Goal: Task Accomplishment & Management: Use online tool/utility

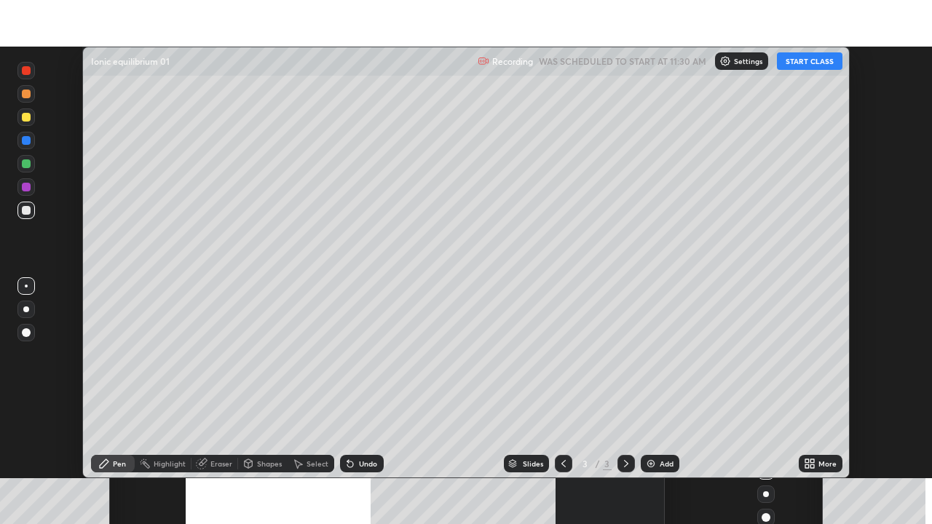
scroll to position [432, 932]
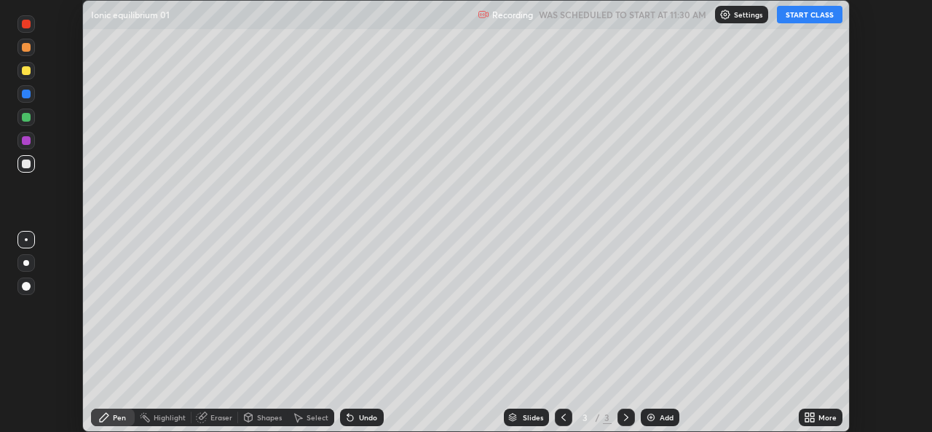
click at [807, 414] on icon at bounding box center [807, 415] width 4 height 4
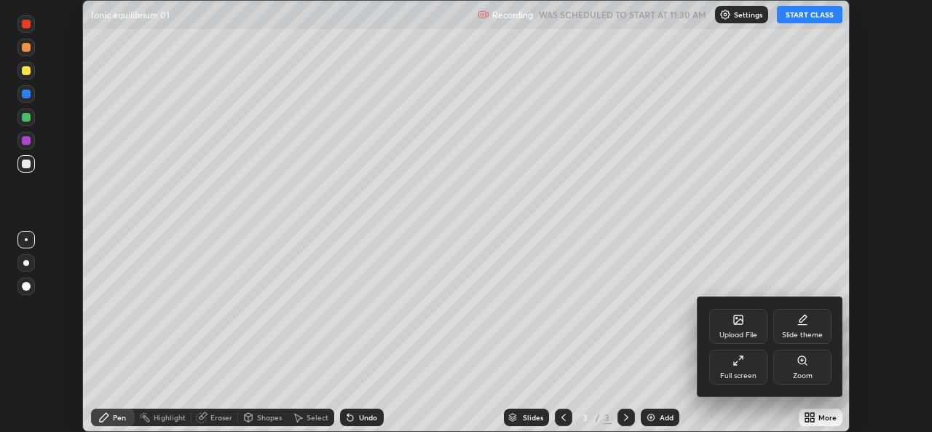
click at [738, 369] on div "Full screen" at bounding box center [738, 367] width 58 height 35
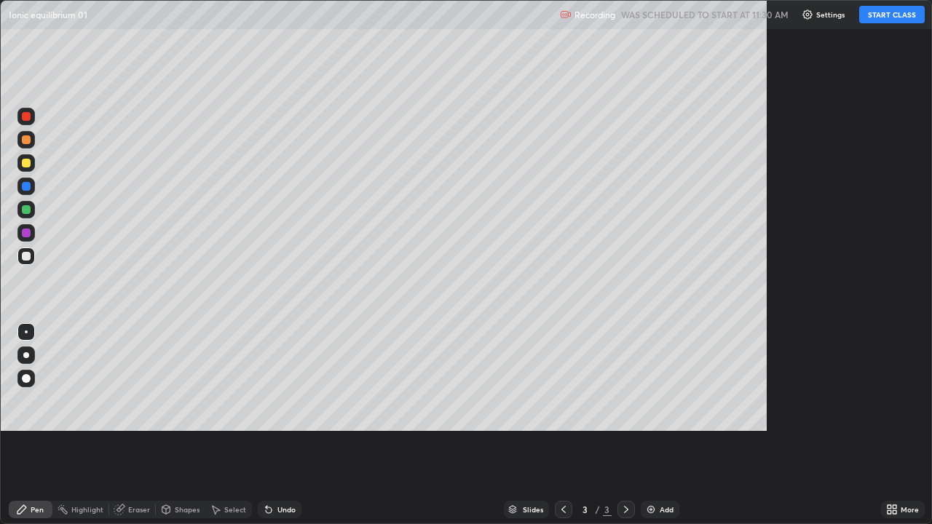
scroll to position [524, 932]
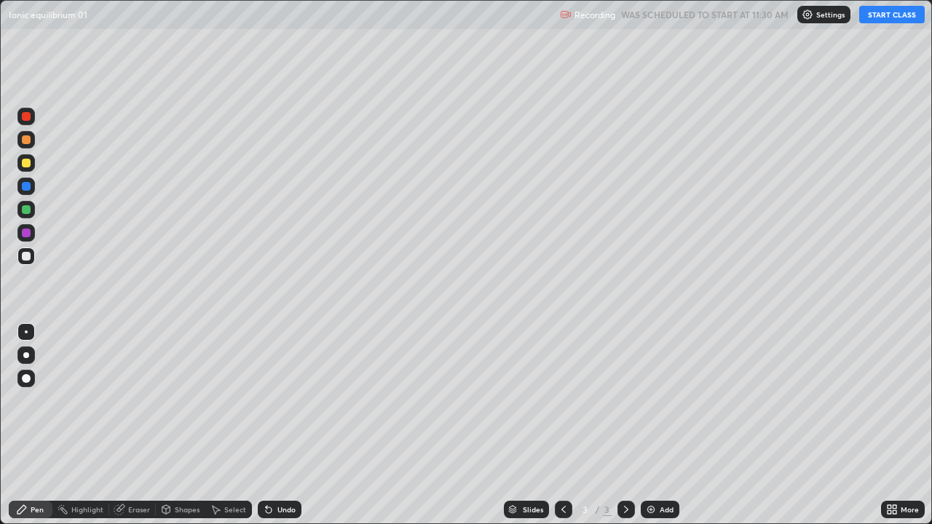
click at [885, 15] on button "START CLASS" at bounding box center [892, 14] width 66 height 17
click at [26, 355] on div at bounding box center [26, 355] width 6 height 6
click at [28, 141] on div at bounding box center [26, 139] width 9 height 9
click at [25, 166] on div at bounding box center [26, 163] width 9 height 9
click at [26, 257] on div at bounding box center [26, 256] width 9 height 9
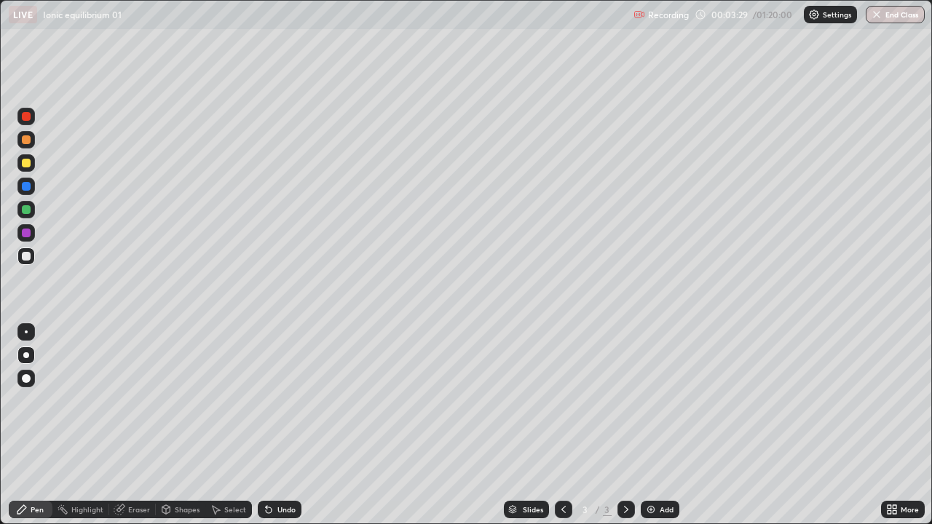
click at [25, 210] on div at bounding box center [26, 209] width 9 height 9
click at [229, 431] on div "Select" at bounding box center [235, 509] width 22 height 7
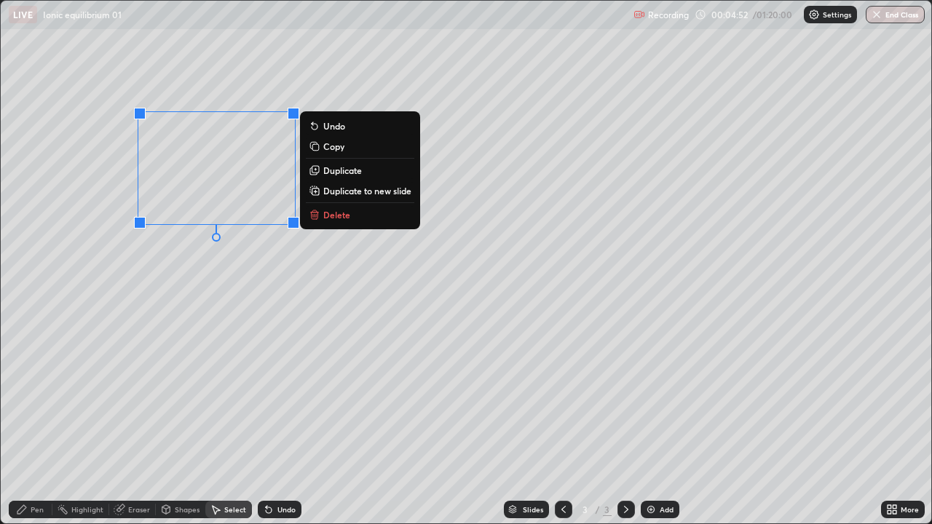
click at [329, 216] on p "Delete" at bounding box center [336, 215] width 27 height 12
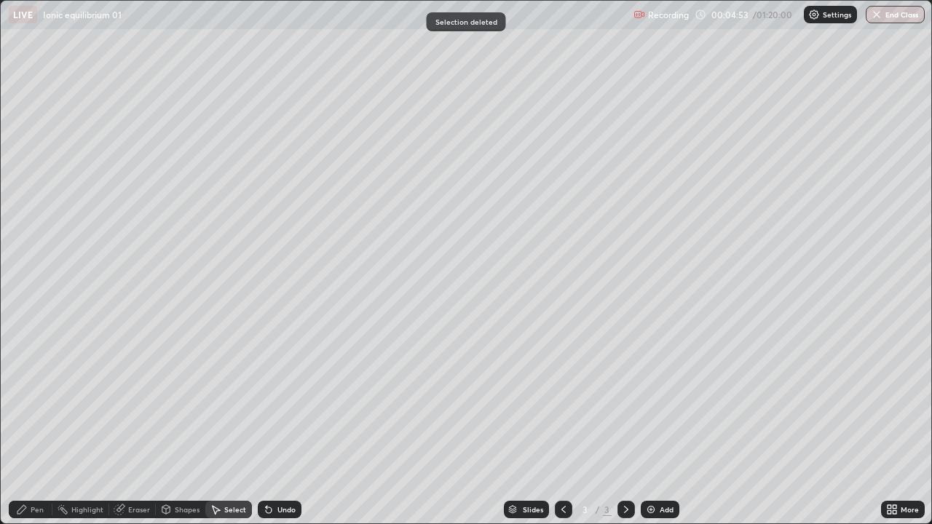
click at [31, 431] on div "Pen" at bounding box center [37, 509] width 13 height 7
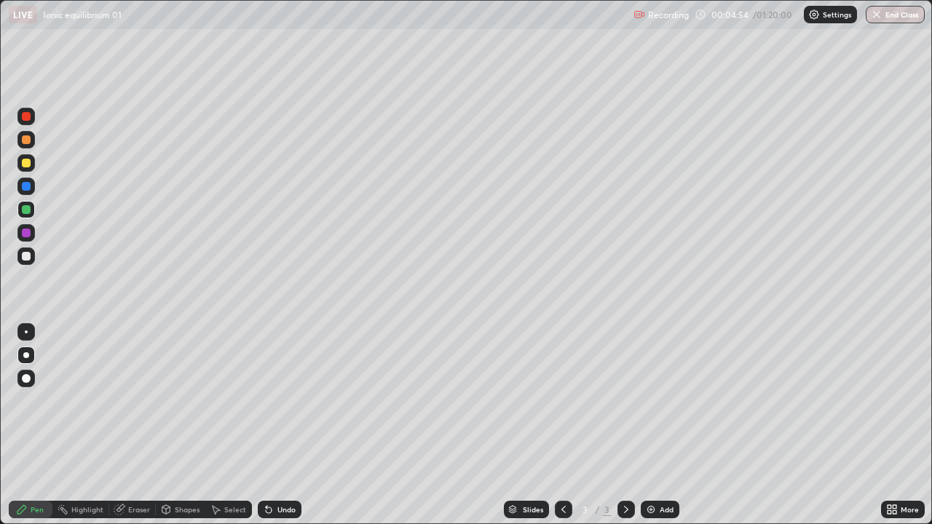
click at [27, 257] on div at bounding box center [26, 256] width 9 height 9
click at [283, 431] on div "Undo" at bounding box center [280, 509] width 44 height 17
click at [30, 138] on div at bounding box center [26, 139] width 9 height 9
click at [32, 256] on div at bounding box center [25, 256] width 17 height 17
click at [28, 218] on div at bounding box center [25, 209] width 17 height 17
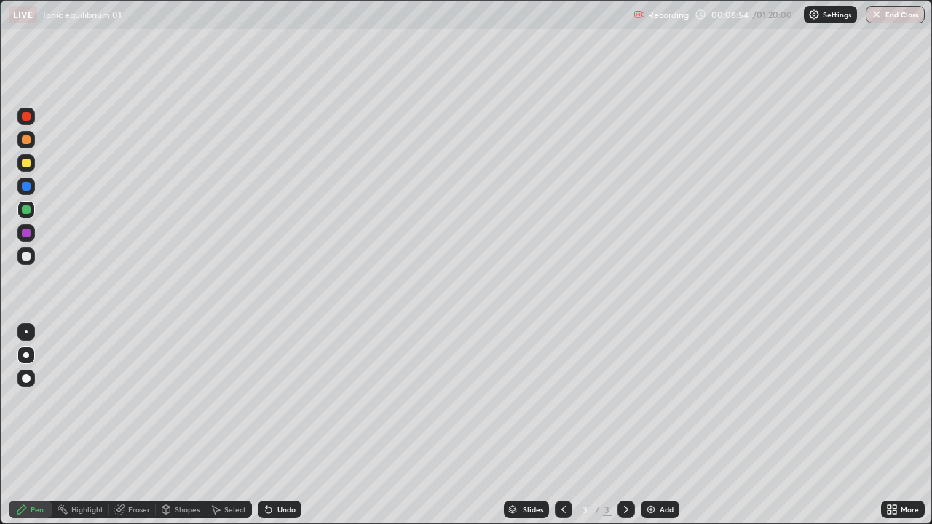
click at [33, 263] on div at bounding box center [25, 256] width 17 height 17
click at [173, 431] on div "Shapes" at bounding box center [181, 509] width 50 height 17
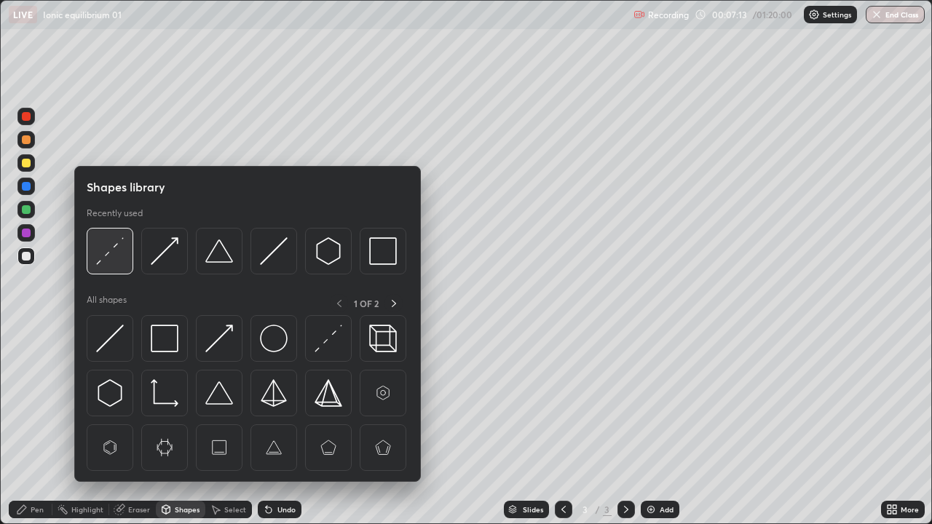
click at [111, 244] on img at bounding box center [110, 251] width 28 height 28
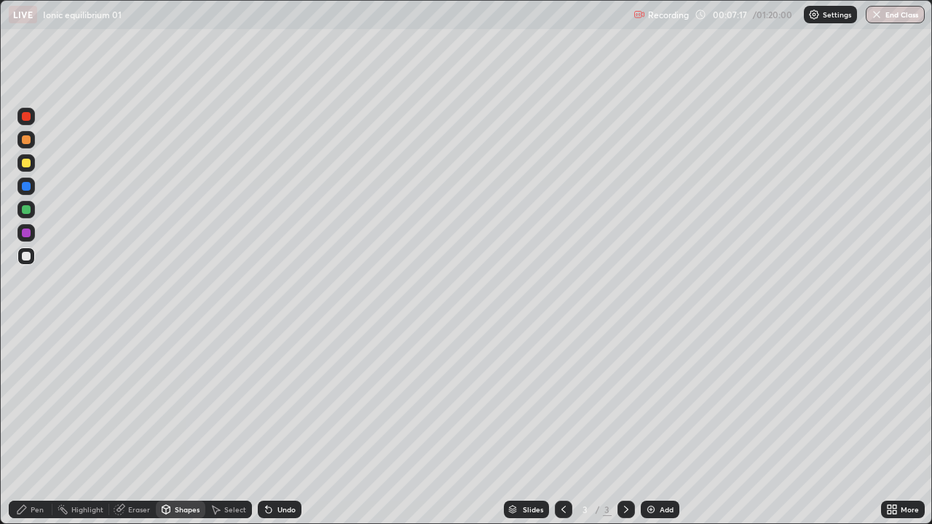
click at [26, 431] on icon at bounding box center [22, 510] width 12 height 12
click at [28, 139] on div at bounding box center [26, 139] width 9 height 9
click at [22, 260] on div at bounding box center [25, 256] width 17 height 17
click at [644, 431] on div "Add" at bounding box center [660, 509] width 39 height 17
click at [28, 138] on div at bounding box center [26, 139] width 9 height 9
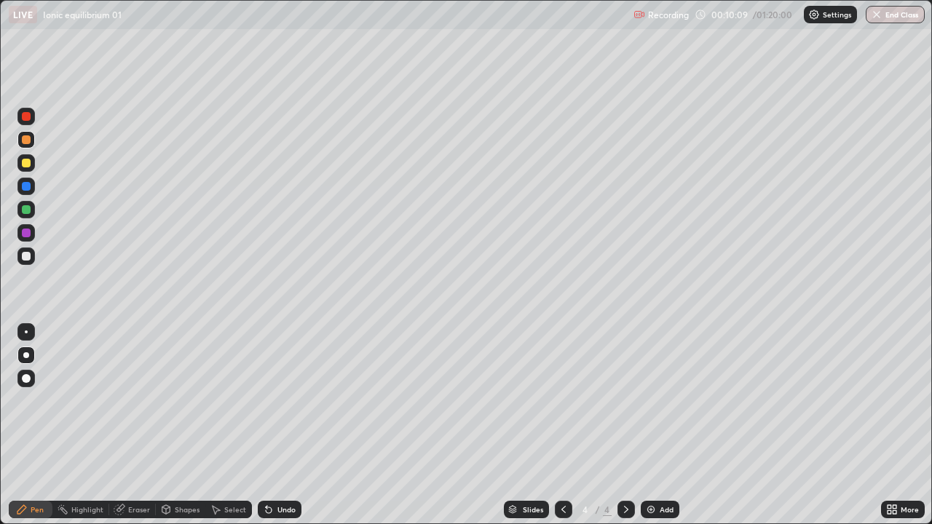
click at [23, 253] on div at bounding box center [26, 256] width 9 height 9
click at [28, 165] on div at bounding box center [26, 163] width 9 height 9
click at [25, 256] on div at bounding box center [26, 256] width 9 height 9
click at [29, 213] on div at bounding box center [26, 209] width 9 height 9
click at [28, 259] on div at bounding box center [26, 256] width 9 height 9
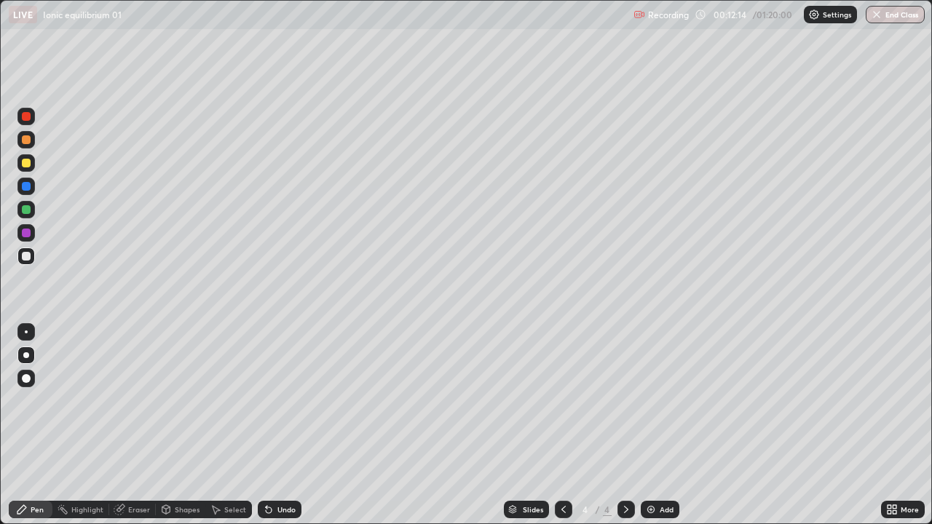
click at [23, 168] on div at bounding box center [25, 162] width 17 height 17
click at [25, 257] on div at bounding box center [26, 256] width 9 height 9
click at [660, 431] on div "Add" at bounding box center [667, 509] width 14 height 7
click at [23, 142] on div at bounding box center [26, 139] width 9 height 9
click at [29, 258] on div at bounding box center [26, 256] width 9 height 9
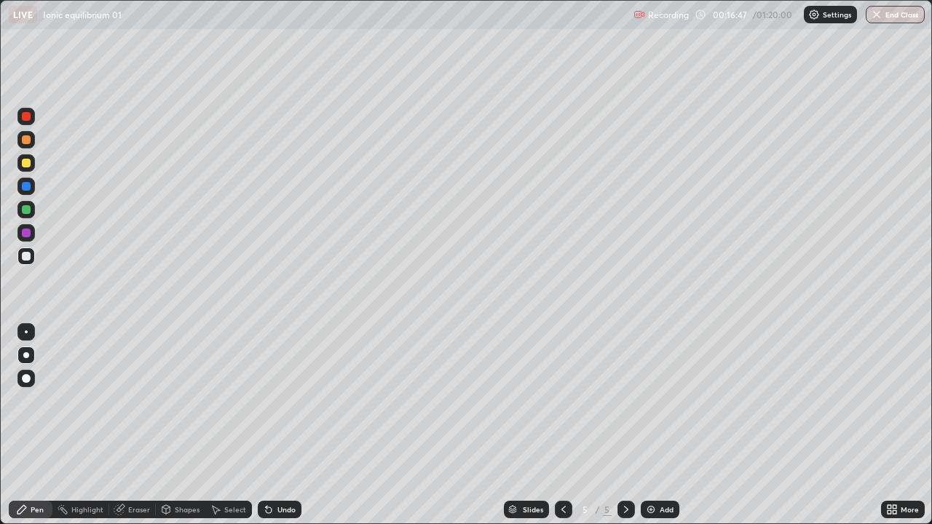
click at [654, 431] on div "Add" at bounding box center [660, 509] width 39 height 17
click at [23, 138] on div at bounding box center [26, 139] width 9 height 9
click at [25, 254] on div at bounding box center [26, 256] width 9 height 9
click at [24, 164] on div at bounding box center [26, 163] width 9 height 9
click at [181, 431] on div "Shapes" at bounding box center [187, 509] width 25 height 7
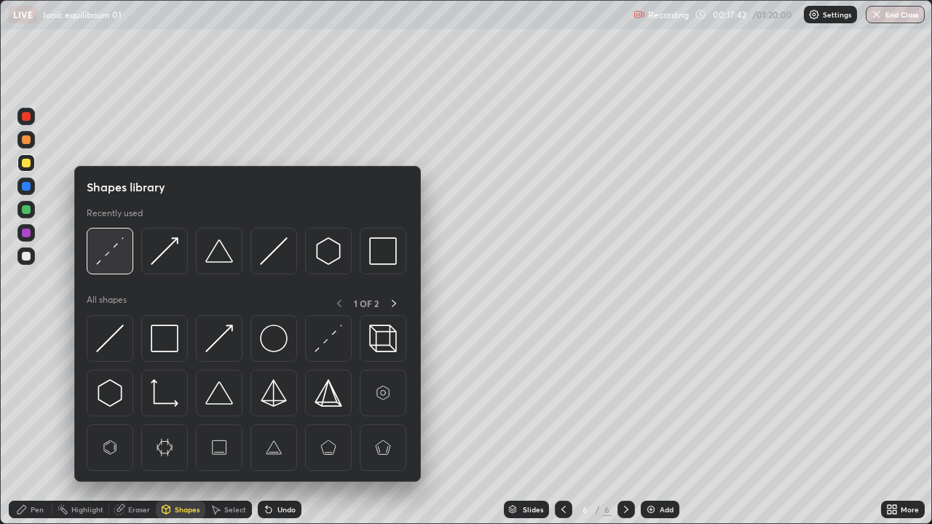
click at [108, 245] on img at bounding box center [110, 251] width 28 height 28
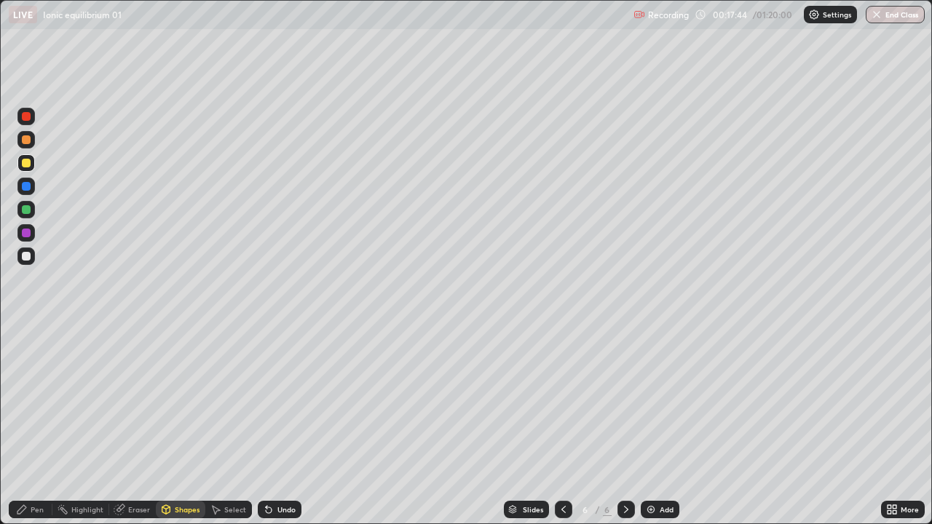
click at [41, 431] on div "Pen" at bounding box center [31, 509] width 44 height 17
click at [25, 256] on div at bounding box center [26, 256] width 9 height 9
click at [272, 431] on icon at bounding box center [269, 510] width 12 height 12
click at [23, 208] on div at bounding box center [26, 209] width 9 height 9
click at [26, 143] on div at bounding box center [26, 139] width 9 height 9
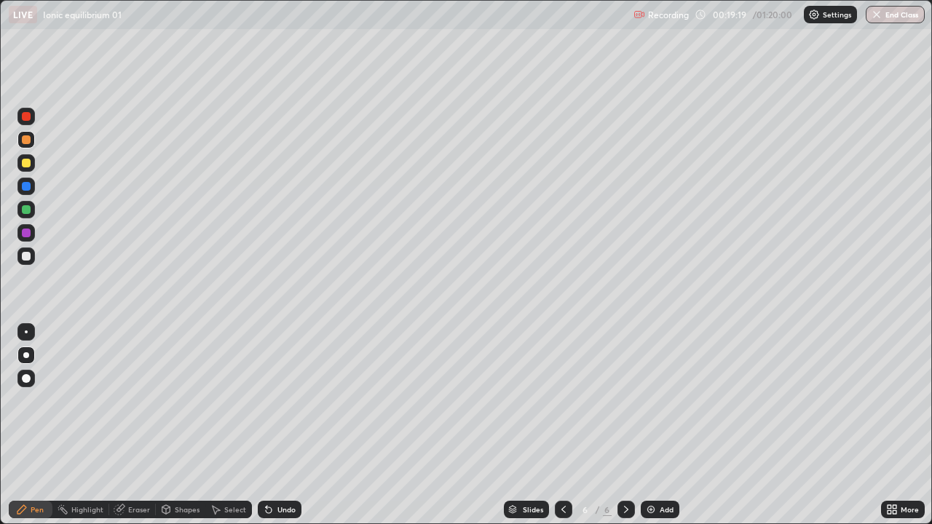
click at [30, 210] on div at bounding box center [26, 209] width 9 height 9
click at [26, 253] on div at bounding box center [26, 256] width 9 height 9
click at [27, 140] on div at bounding box center [26, 139] width 9 height 9
click at [27, 256] on div at bounding box center [26, 256] width 9 height 9
click at [633, 431] on div at bounding box center [626, 509] width 17 height 17
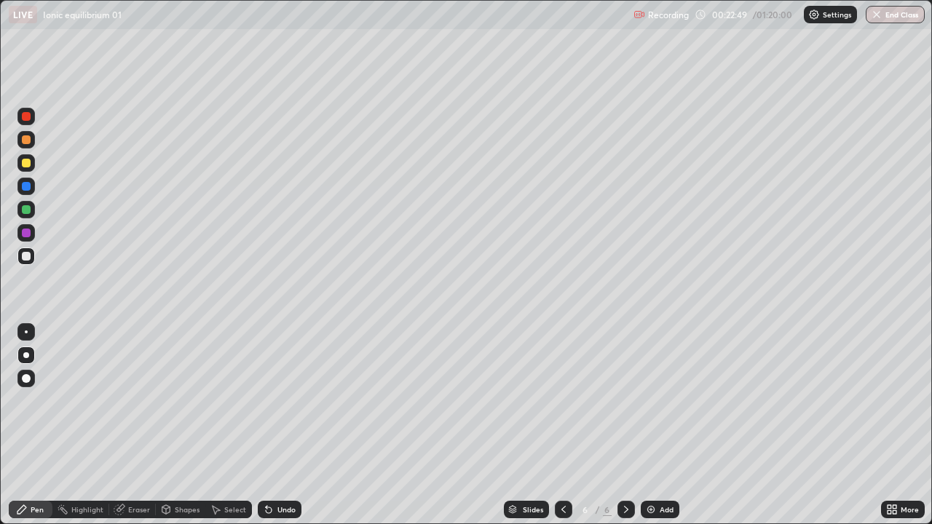
click at [655, 431] on img at bounding box center [651, 510] width 12 height 12
click at [30, 143] on div at bounding box center [25, 139] width 17 height 17
click at [282, 431] on div "Undo" at bounding box center [286, 509] width 18 height 7
click at [28, 257] on div at bounding box center [26, 256] width 9 height 9
click at [23, 164] on div at bounding box center [26, 163] width 9 height 9
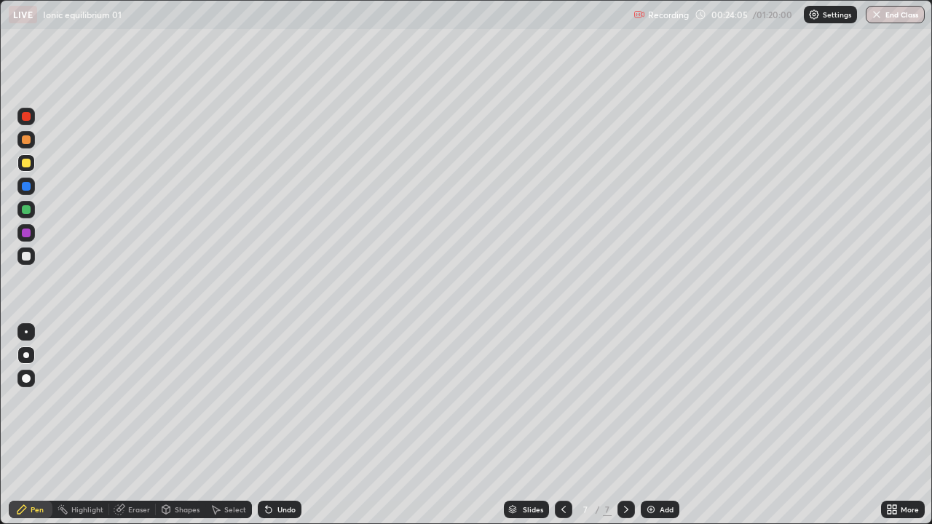
click at [25, 259] on div at bounding box center [26, 256] width 9 height 9
click at [22, 170] on div at bounding box center [25, 162] width 17 height 17
click at [652, 431] on div "Add" at bounding box center [660, 509] width 39 height 17
click at [25, 139] on div at bounding box center [26, 139] width 9 height 9
click at [30, 250] on div at bounding box center [25, 256] width 17 height 17
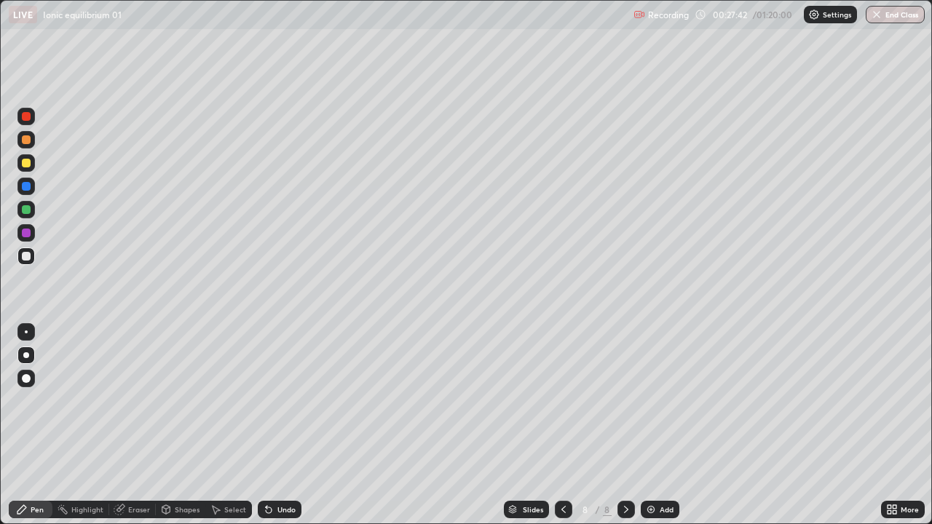
click at [25, 140] on div at bounding box center [26, 139] width 9 height 9
click at [28, 263] on div at bounding box center [25, 256] width 17 height 17
click at [25, 167] on div at bounding box center [26, 163] width 9 height 9
click at [32, 140] on div at bounding box center [25, 139] width 17 height 17
click at [180, 431] on div "Shapes" at bounding box center [181, 509] width 50 height 17
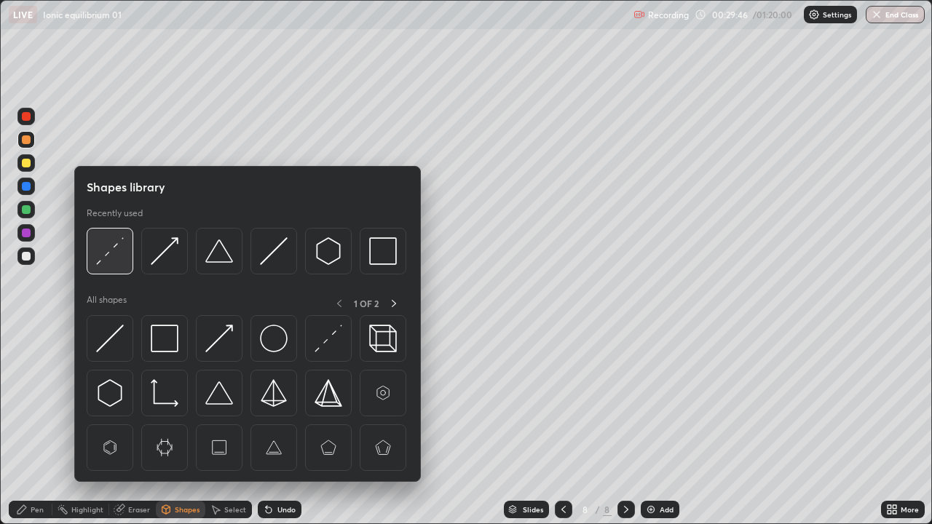
click at [111, 259] on img at bounding box center [110, 251] width 28 height 28
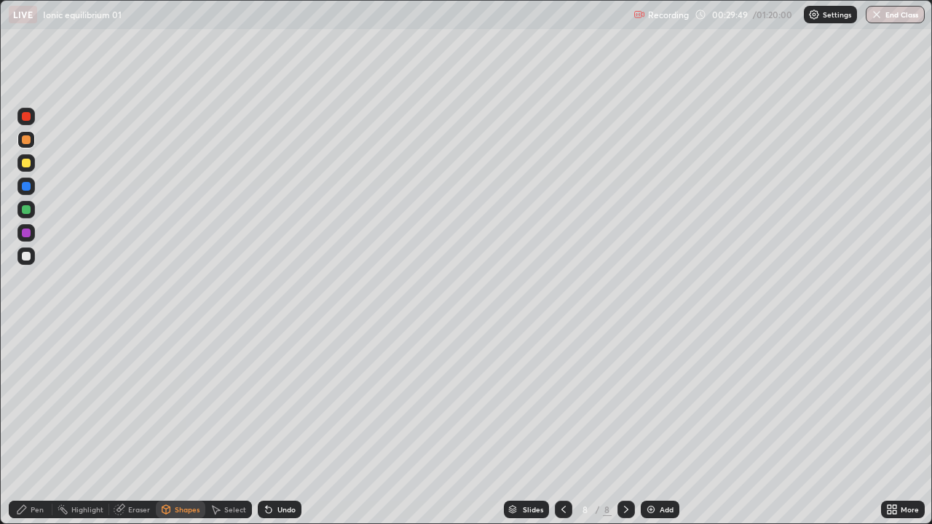
click at [34, 431] on div "Pen" at bounding box center [37, 509] width 13 height 7
click at [28, 262] on div at bounding box center [25, 256] width 17 height 17
click at [28, 162] on div at bounding box center [26, 163] width 9 height 9
click at [27, 256] on div at bounding box center [26, 256] width 9 height 9
click at [25, 140] on div at bounding box center [26, 139] width 9 height 9
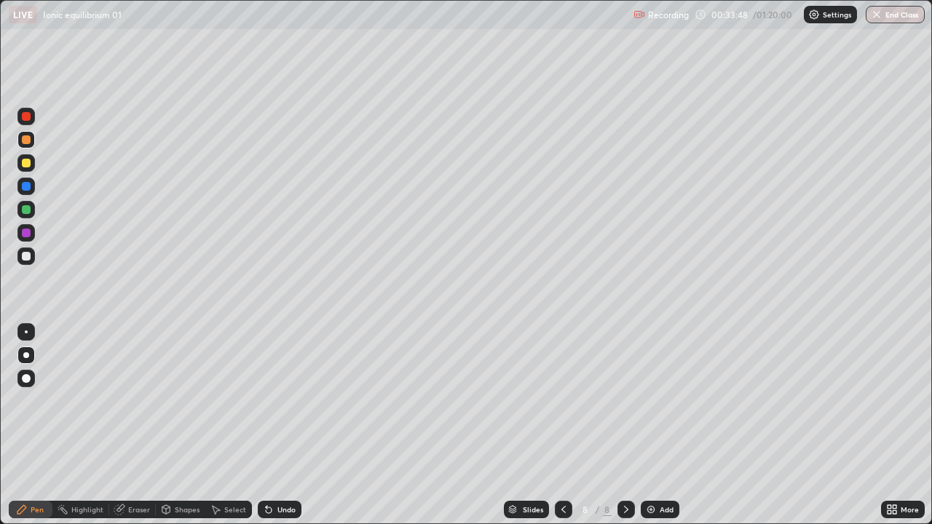
click at [28, 259] on div at bounding box center [26, 256] width 9 height 9
click at [131, 431] on div "Eraser" at bounding box center [139, 509] width 22 height 7
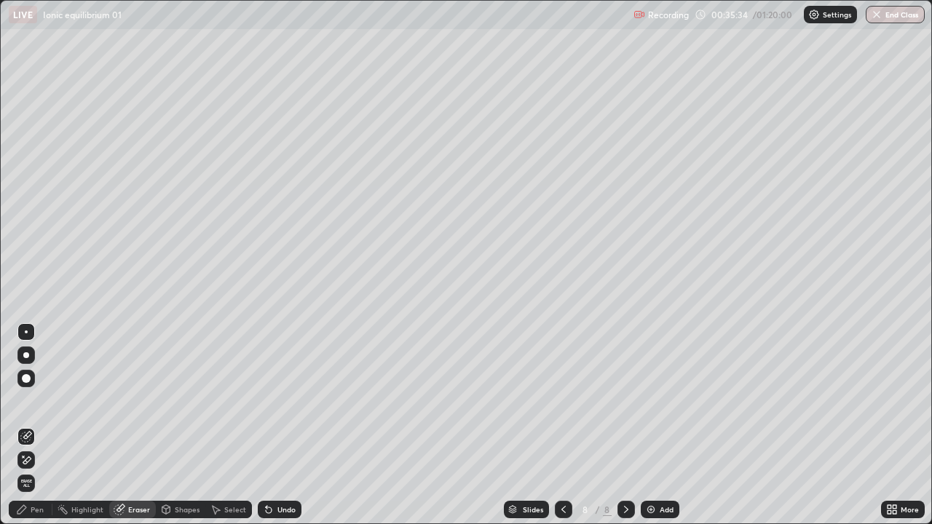
click at [40, 431] on div "Pen" at bounding box center [37, 509] width 13 height 7
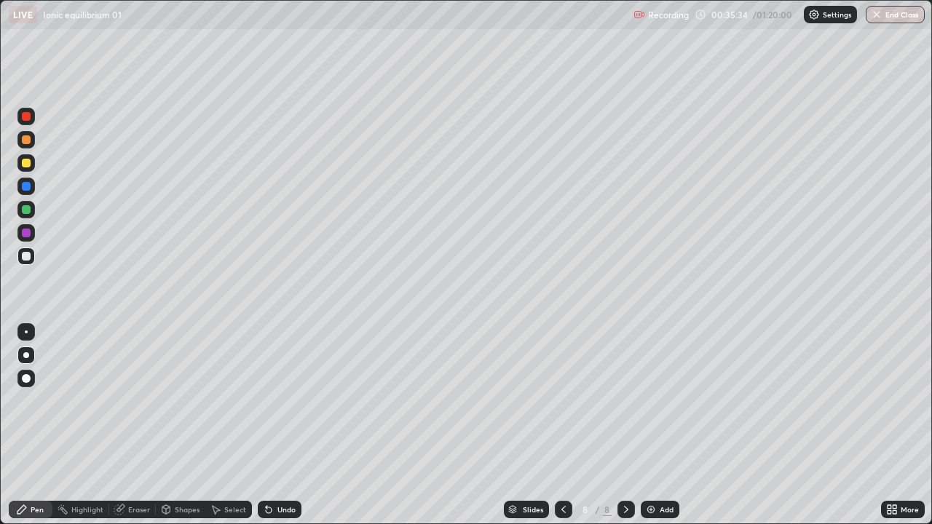
click at [24, 157] on div at bounding box center [25, 162] width 17 height 17
click at [645, 431] on img at bounding box center [651, 510] width 12 height 12
click at [26, 141] on div at bounding box center [26, 139] width 9 height 9
click at [26, 255] on div at bounding box center [26, 256] width 9 height 9
click at [30, 143] on div at bounding box center [25, 139] width 17 height 17
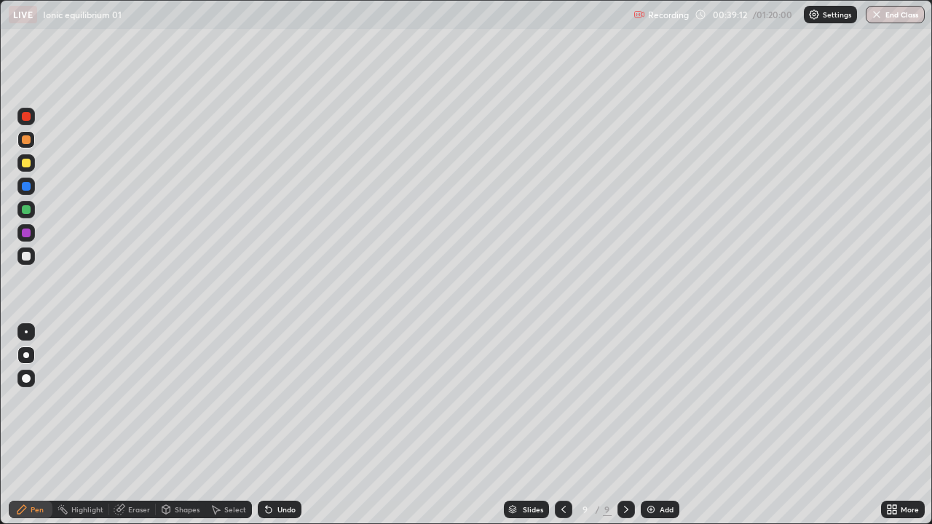
click at [30, 254] on div at bounding box center [26, 256] width 9 height 9
click at [28, 164] on div at bounding box center [26, 163] width 9 height 9
click at [22, 256] on div at bounding box center [26, 256] width 9 height 9
click at [23, 165] on div at bounding box center [26, 163] width 9 height 9
click at [26, 216] on div at bounding box center [25, 209] width 17 height 17
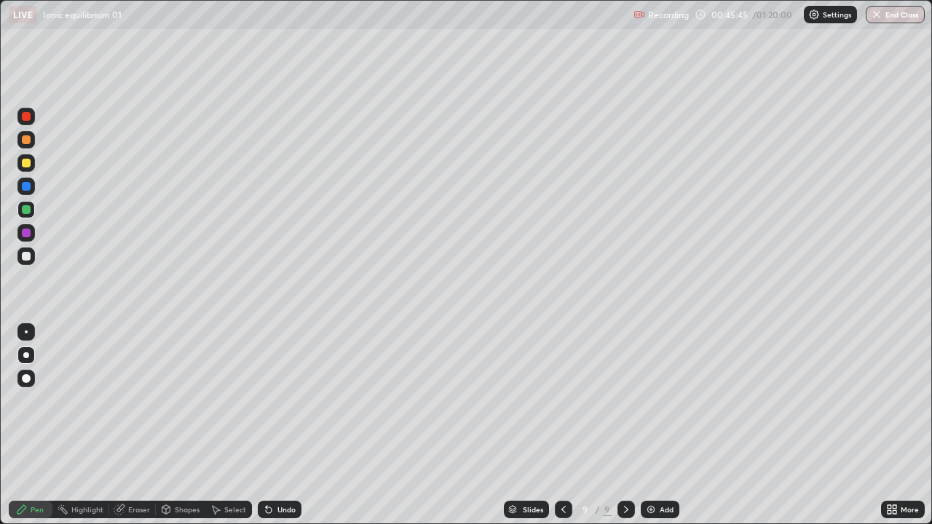
click at [26, 257] on div at bounding box center [26, 256] width 9 height 9
click at [33, 139] on div at bounding box center [25, 139] width 17 height 17
click at [657, 431] on div "Add" at bounding box center [660, 509] width 39 height 17
click at [33, 263] on div at bounding box center [25, 256] width 17 height 17
click at [189, 431] on div "Shapes" at bounding box center [187, 509] width 25 height 7
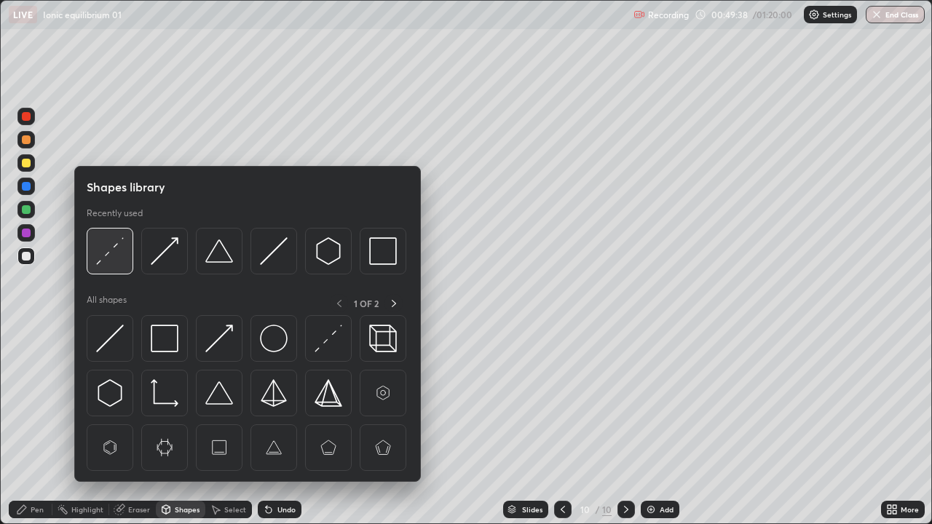
click at [119, 246] on img at bounding box center [110, 251] width 28 height 28
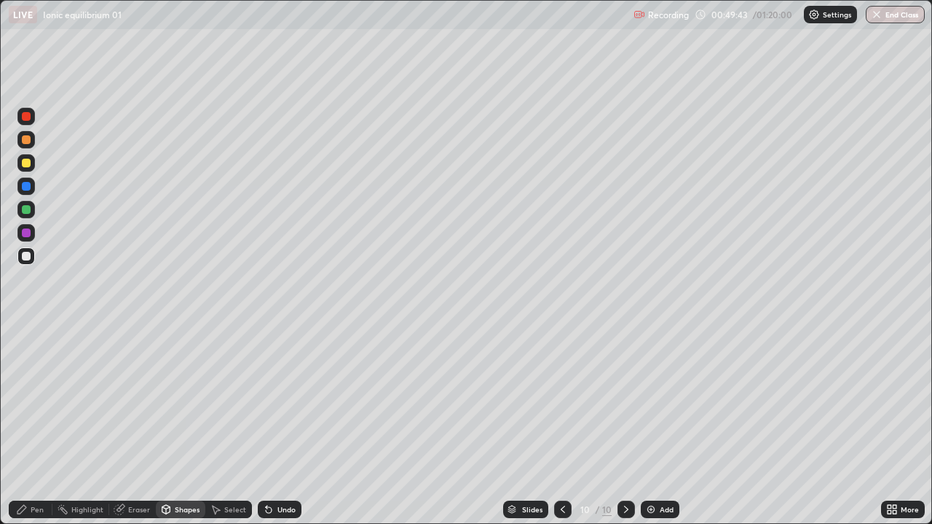
click at [31, 431] on div "Pen" at bounding box center [31, 509] width 44 height 17
click at [26, 162] on div at bounding box center [26, 163] width 9 height 9
click at [663, 431] on div "Add" at bounding box center [667, 509] width 14 height 7
click at [30, 140] on div at bounding box center [26, 139] width 9 height 9
click at [30, 252] on div at bounding box center [25, 256] width 17 height 17
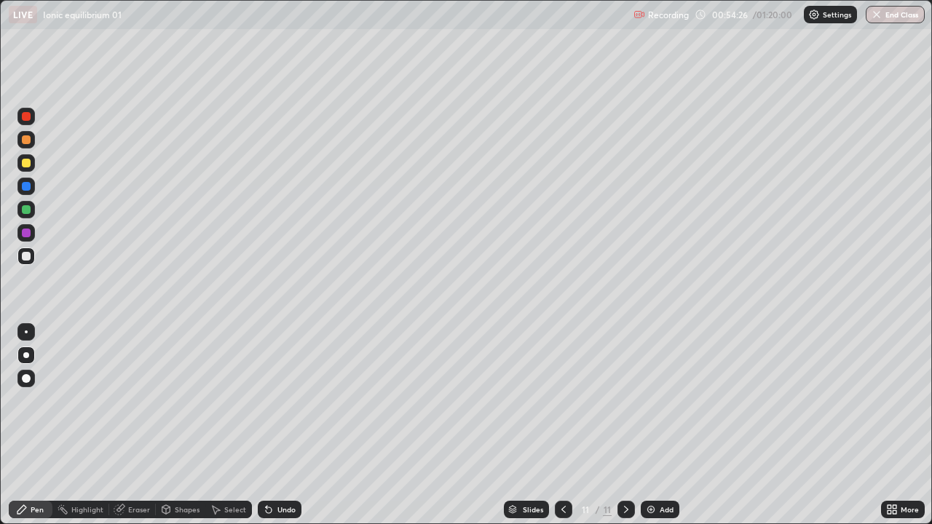
click at [168, 431] on icon at bounding box center [166, 510] width 12 height 12
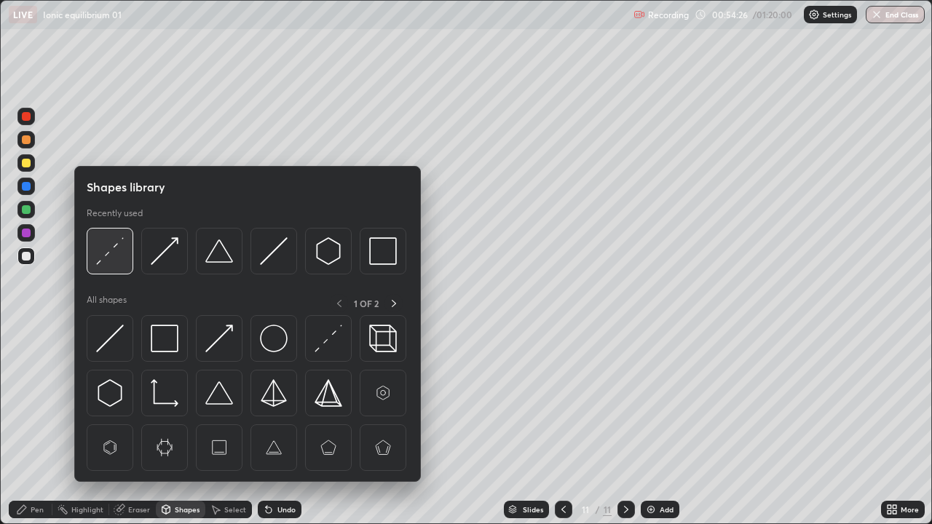
click at [117, 248] on img at bounding box center [110, 251] width 28 height 28
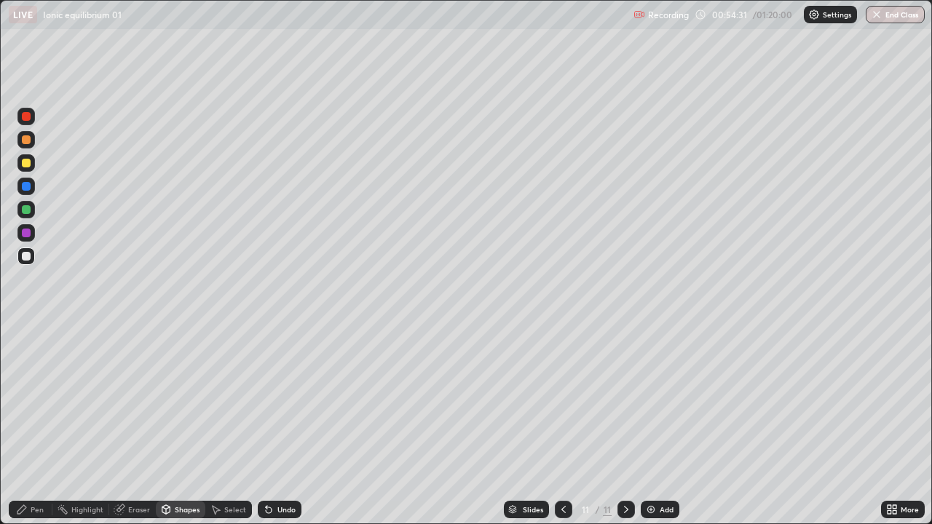
click at [34, 431] on div "Pen" at bounding box center [37, 509] width 13 height 7
click at [31, 164] on div at bounding box center [25, 162] width 17 height 17
click at [648, 431] on img at bounding box center [651, 510] width 12 height 12
click at [26, 140] on div at bounding box center [26, 139] width 9 height 9
click at [24, 256] on div at bounding box center [26, 256] width 9 height 9
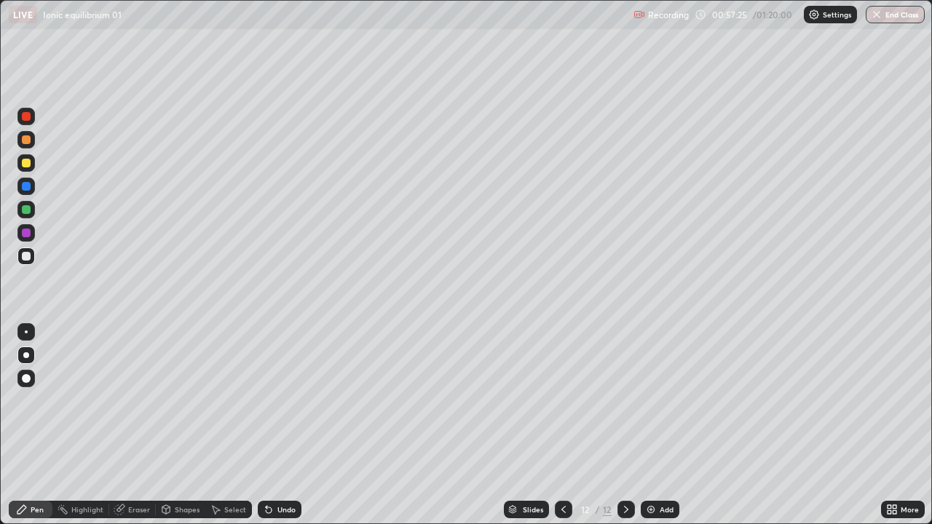
click at [29, 139] on div at bounding box center [26, 139] width 9 height 9
click at [23, 259] on div at bounding box center [26, 256] width 9 height 9
click at [28, 168] on div at bounding box center [25, 162] width 17 height 17
click at [652, 431] on div "Add" at bounding box center [660, 509] width 39 height 17
click at [26, 139] on div at bounding box center [26, 139] width 9 height 9
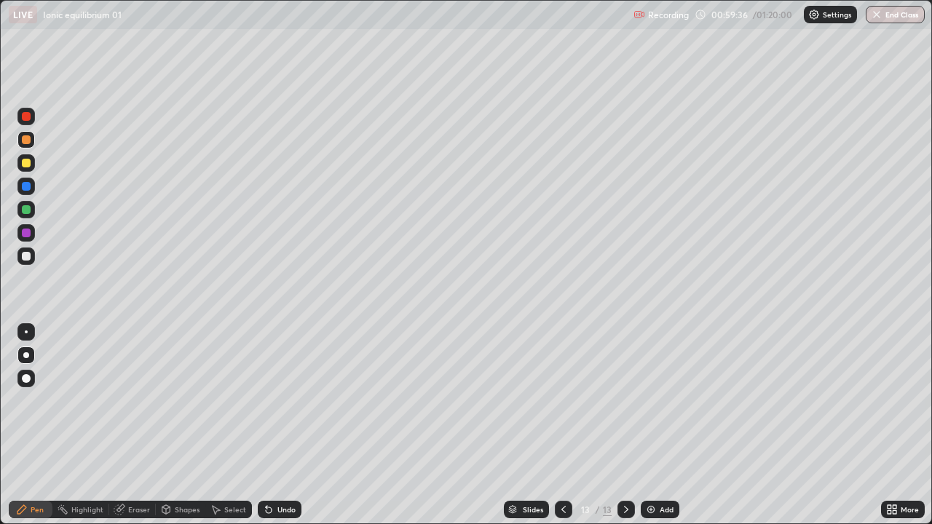
click at [27, 256] on div at bounding box center [26, 256] width 9 height 9
click at [27, 143] on div at bounding box center [26, 139] width 9 height 9
click at [28, 254] on div at bounding box center [26, 256] width 9 height 9
click at [25, 166] on div at bounding box center [26, 163] width 9 height 9
click at [34, 146] on div at bounding box center [25, 139] width 17 height 23
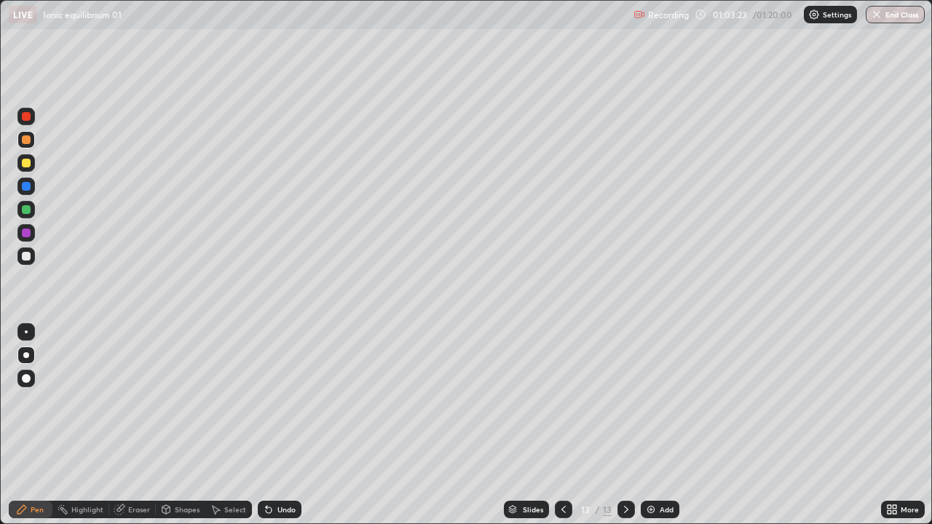
click at [31, 258] on div at bounding box center [25, 256] width 17 height 17
click at [890, 13] on button "End Class" at bounding box center [895, 14] width 59 height 17
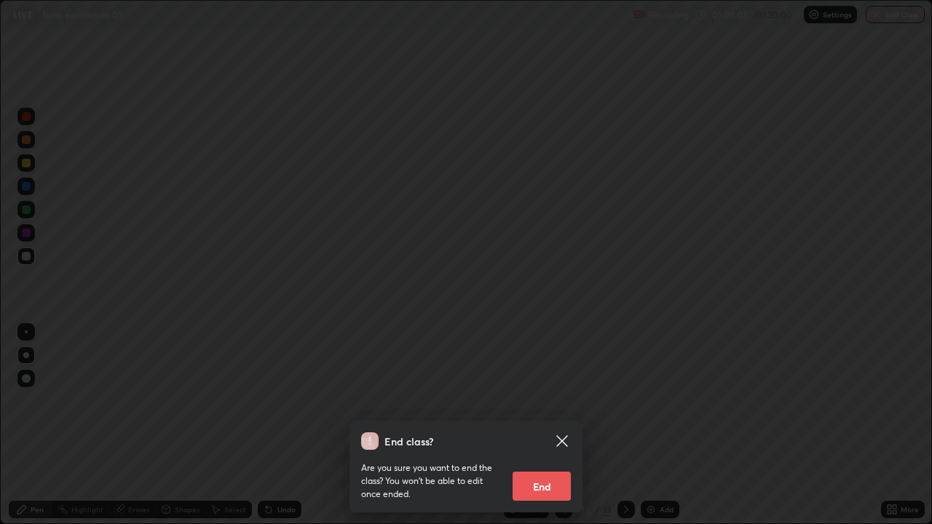
click at [543, 431] on button "End" at bounding box center [542, 486] width 58 height 29
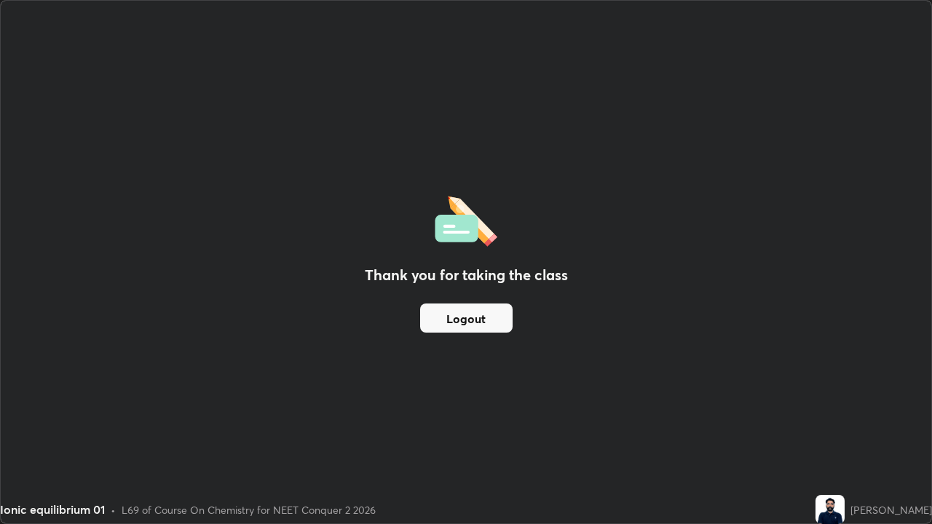
click at [479, 313] on button "Logout" at bounding box center [466, 318] width 92 height 29
click at [481, 307] on button "Logout" at bounding box center [466, 318] width 92 height 29
